Goal: Find contact information: Find contact information

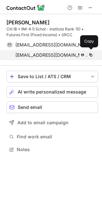
scroll to position [3, 3]
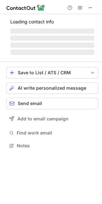
scroll to position [139, 102]
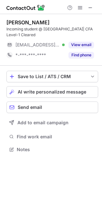
scroll to position [145, 102]
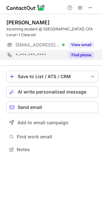
click at [83, 55] on button "Find phone" at bounding box center [80, 55] width 25 height 6
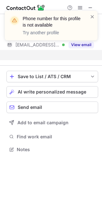
scroll to position [135, 102]
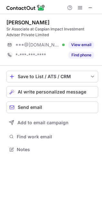
scroll to position [145, 102]
